Goal: Task Accomplishment & Management: Manage account settings

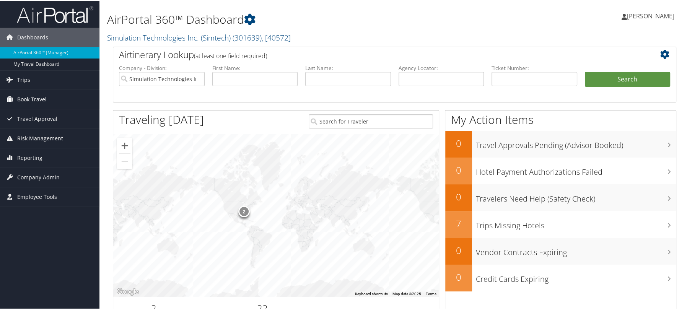
click at [41, 101] on span "Book Travel" at bounding box center [31, 98] width 29 height 19
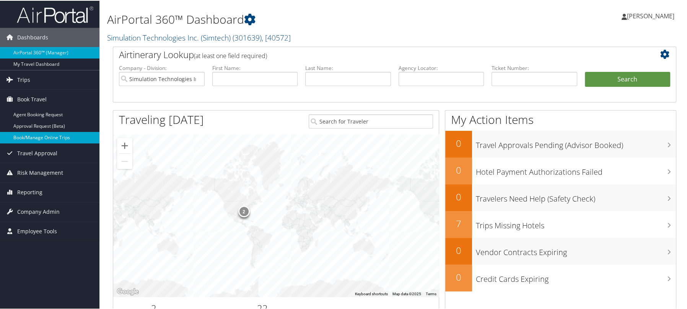
click at [38, 135] on link "Book/Manage Online Trips" at bounding box center [49, 136] width 99 height 11
click at [42, 209] on span "Company Admin" at bounding box center [38, 211] width 42 height 19
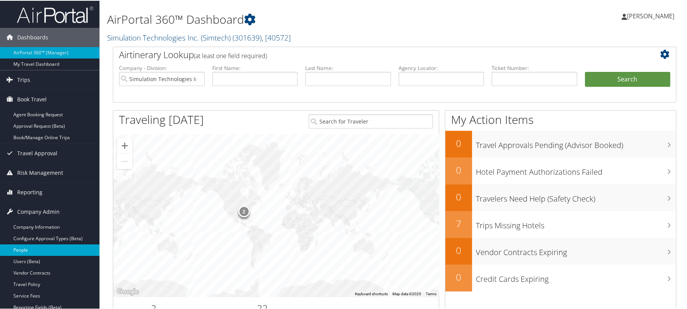
click at [34, 249] on link "People" at bounding box center [49, 249] width 99 height 11
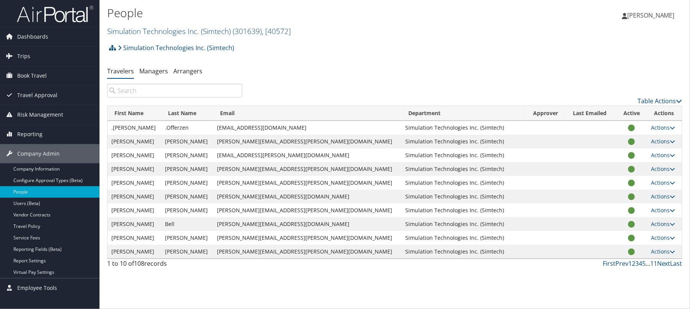
click at [159, 93] on input "search" at bounding box center [174, 91] width 135 height 14
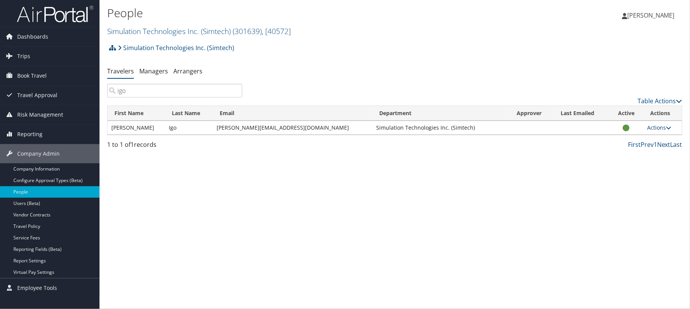
type input "igo"
click at [647, 129] on link "Actions" at bounding box center [659, 127] width 24 height 7
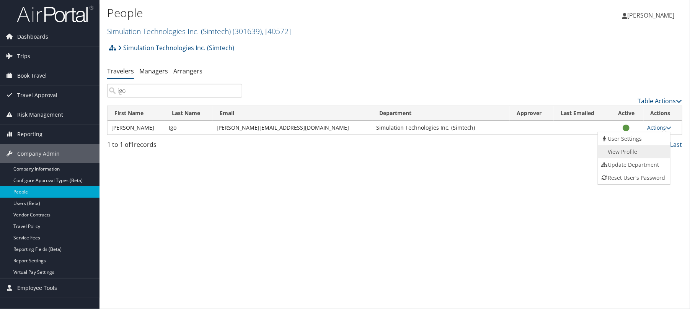
click at [639, 151] on link "View Profile" at bounding box center [633, 151] width 70 height 13
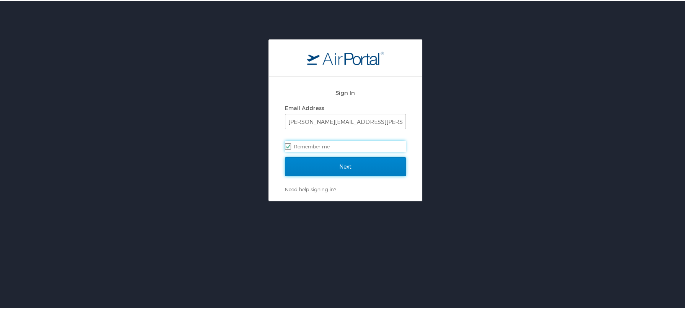
click at [337, 171] on input "Next" at bounding box center [345, 165] width 121 height 19
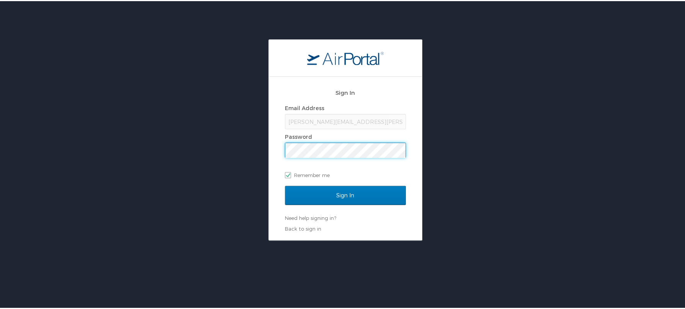
click at [285, 185] on input "Sign In" at bounding box center [345, 194] width 121 height 19
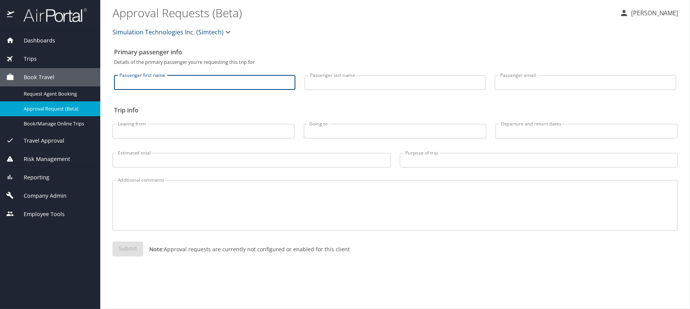
click at [177, 85] on input "Passenger first name" at bounding box center [204, 82] width 181 height 15
click at [49, 194] on span "Company Admin" at bounding box center [40, 196] width 52 height 8
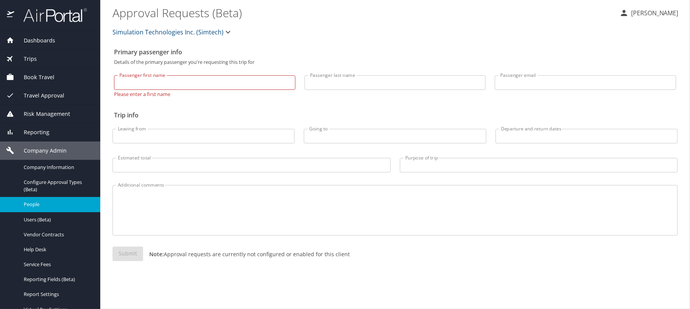
click at [40, 207] on span "People" at bounding box center [57, 204] width 67 height 7
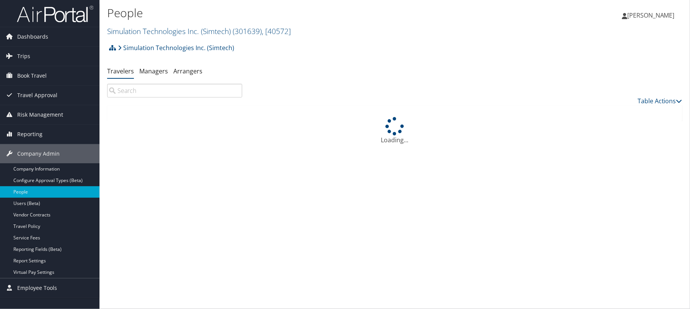
click at [138, 91] on input "search" at bounding box center [174, 91] width 135 height 14
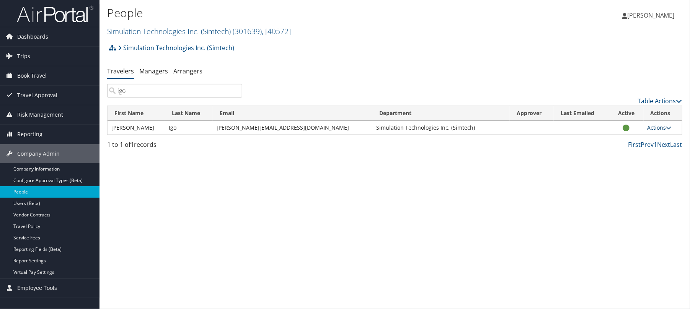
type input "igo"
click at [655, 128] on link "Actions" at bounding box center [659, 127] width 24 height 7
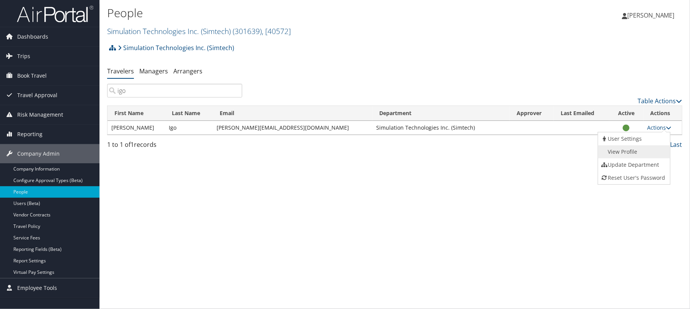
click at [621, 152] on link "View Profile" at bounding box center [633, 151] width 70 height 13
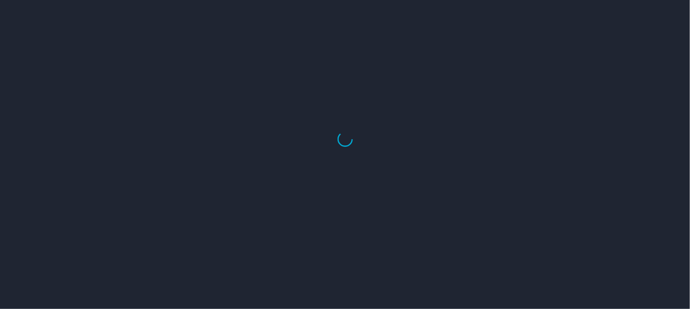
select select "US"
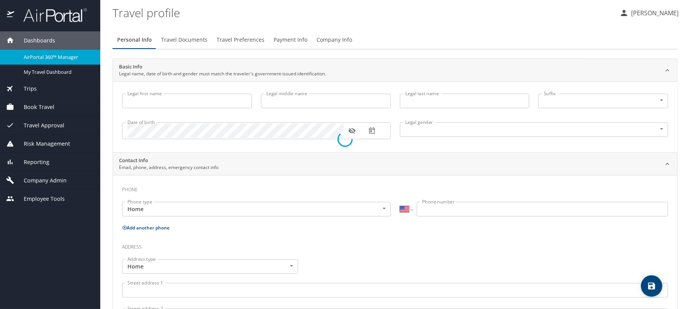
type input "[PERSON_NAME]"
type input "Igo"
type input "Male"
select select "US"
select select "UG"
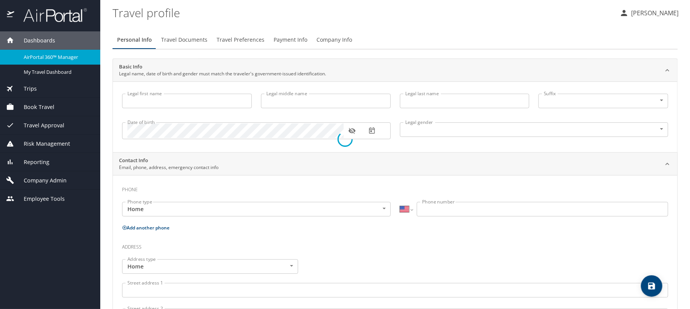
select select "US"
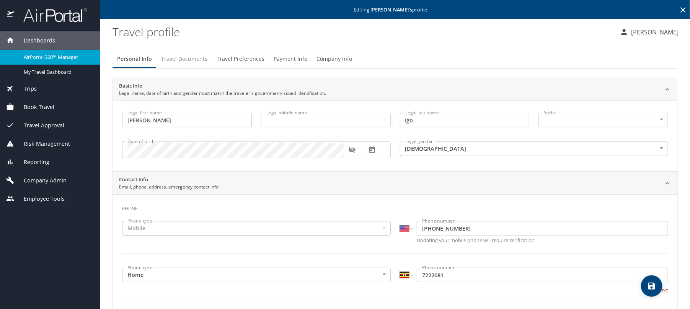
click at [188, 61] on span "Travel Documents" at bounding box center [184, 59] width 46 height 10
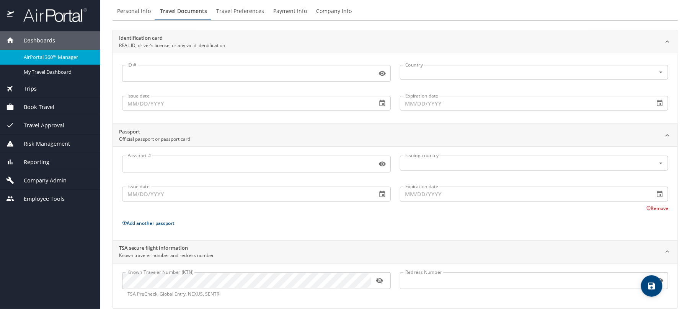
scroll to position [58, 0]
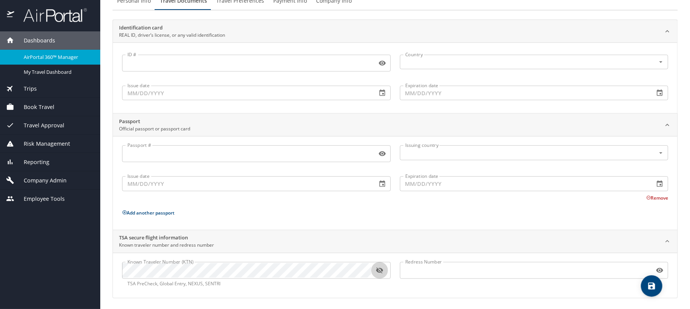
click at [379, 269] on icon "button" at bounding box center [379, 270] width 7 height 6
click at [35, 108] on span "Book Travel" at bounding box center [34, 107] width 40 height 8
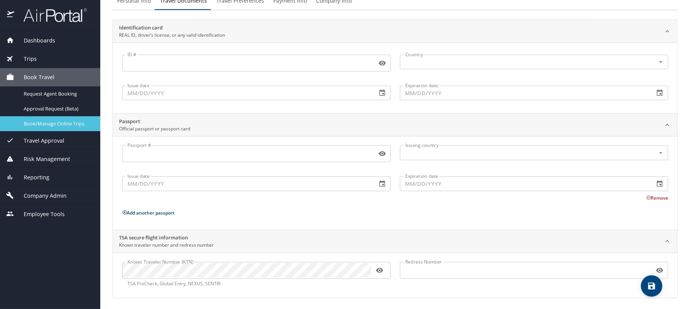
click at [37, 124] on span "Book/Manage Online Trips" at bounding box center [57, 123] width 67 height 7
